Goal: Information Seeking & Learning: Learn about a topic

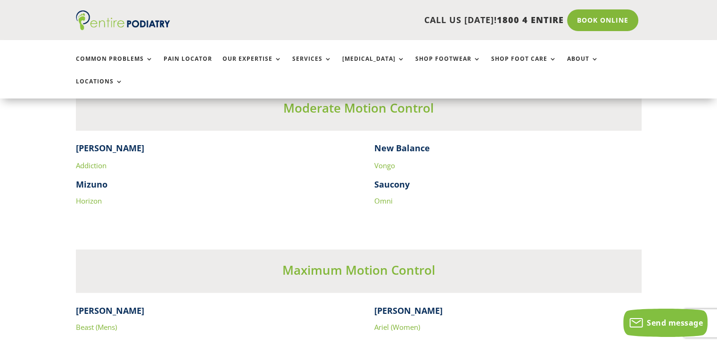
scroll to position [1673, 0]
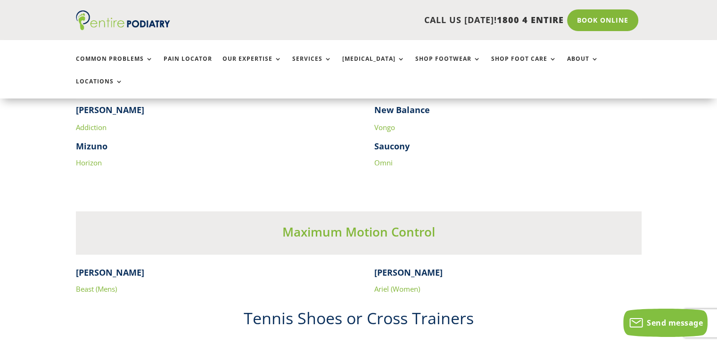
click at [400, 284] on link "Ariel (Women)" at bounding box center [397, 288] width 46 height 9
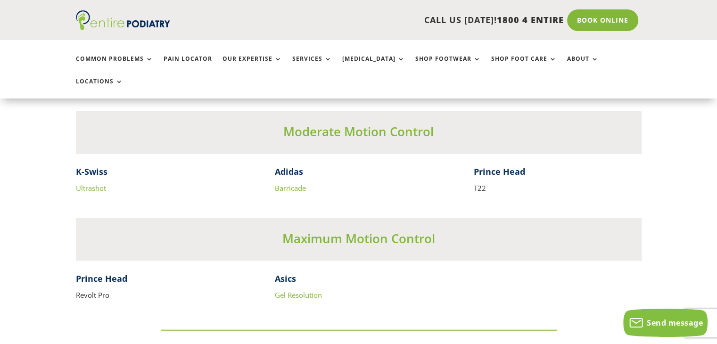
scroll to position [2165, 0]
click at [300, 290] on link "Gel Resolution" at bounding box center [298, 294] width 47 height 9
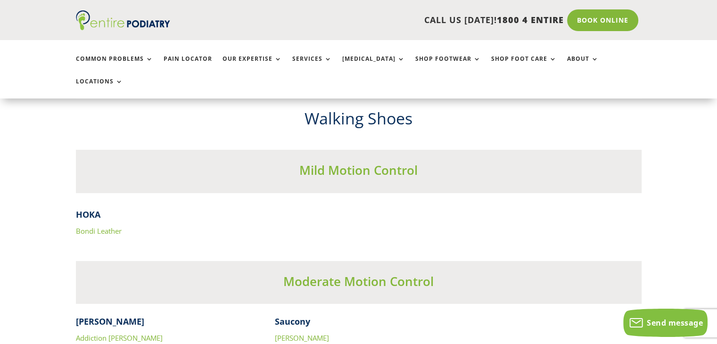
scroll to position [3016, 0]
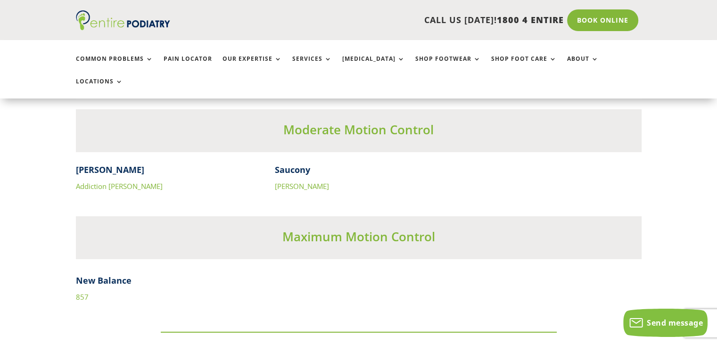
click at [78, 292] on link "857" at bounding box center [82, 296] width 13 height 9
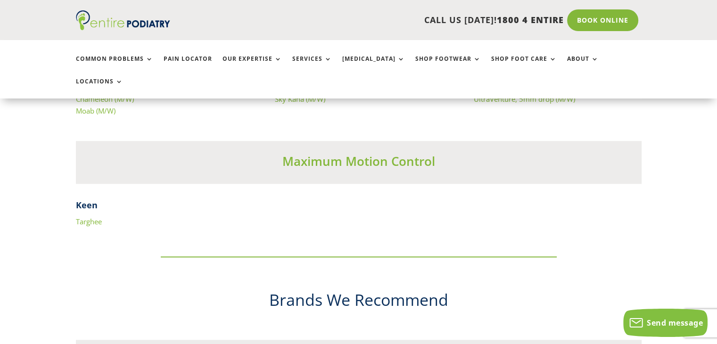
scroll to position [4570, 0]
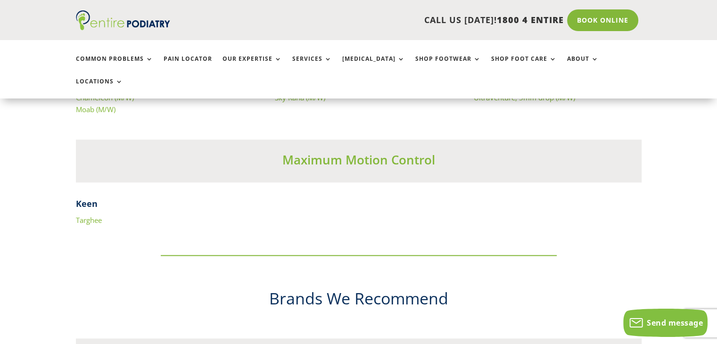
click at [98, 216] on link "Targhee" at bounding box center [89, 220] width 26 height 9
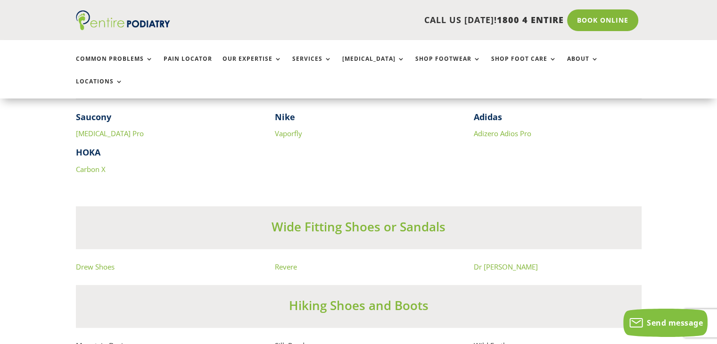
scroll to position [6200, 0]
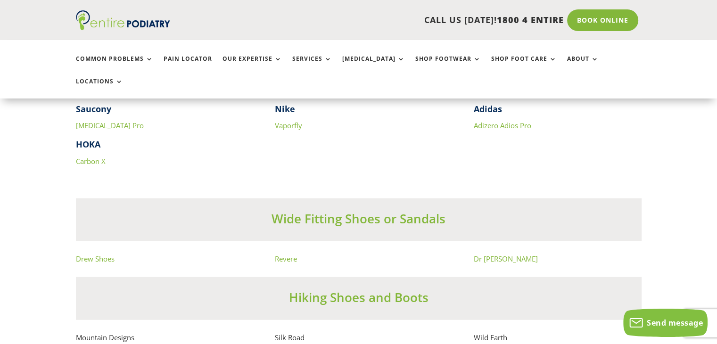
click at [491, 259] on link "Dr Comfort" at bounding box center [506, 258] width 64 height 9
click at [290, 262] on link "Revere" at bounding box center [286, 258] width 22 height 9
click at [102, 257] on link "Drew Shoes" at bounding box center [95, 258] width 39 height 9
click at [87, 162] on link "Carbon X" at bounding box center [91, 161] width 30 height 9
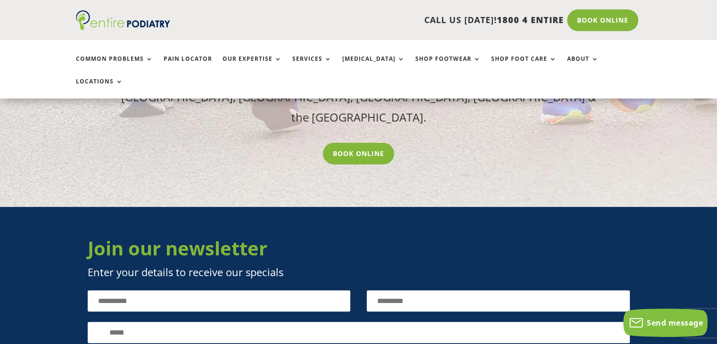
scroll to position [7336, 0]
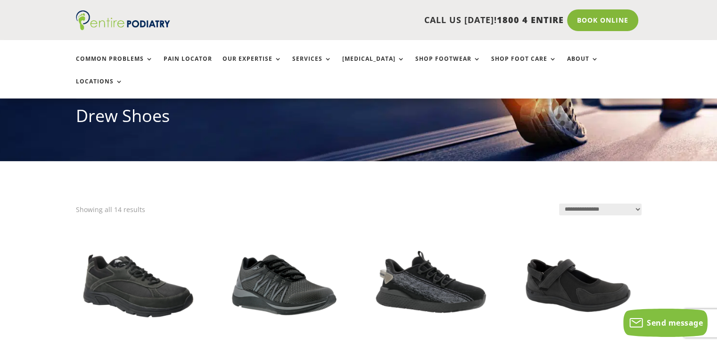
scroll to position [302, 0]
